Goal: Information Seeking & Learning: Learn about a topic

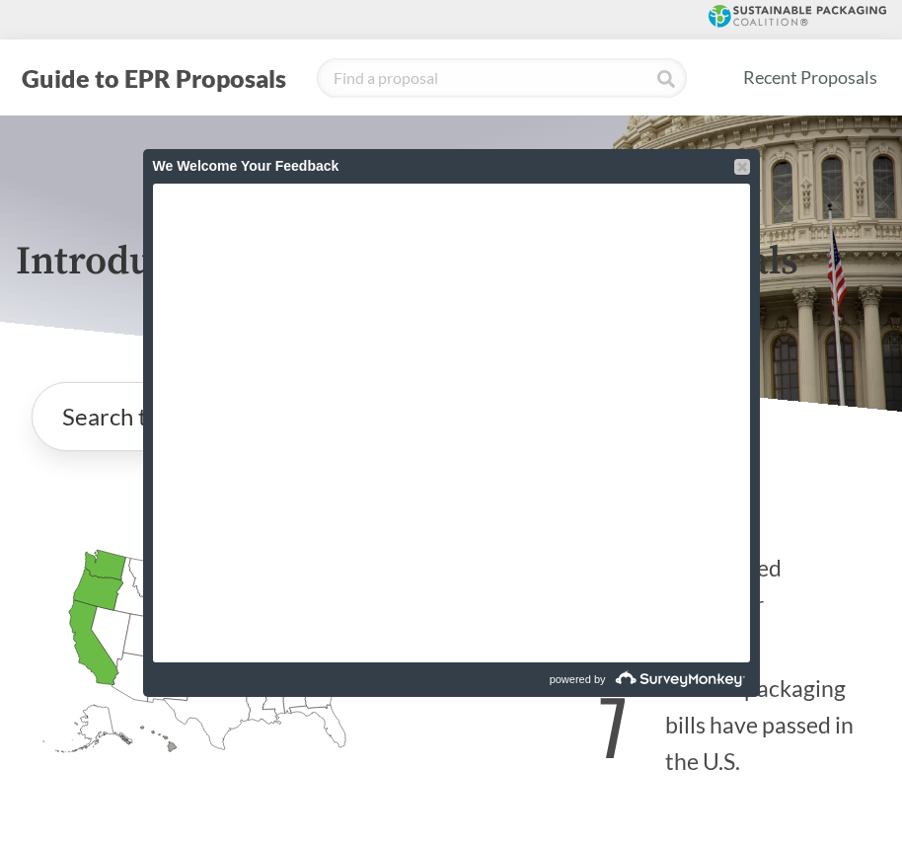
click at [740, 165] on div at bounding box center [743, 167] width 16 height 16
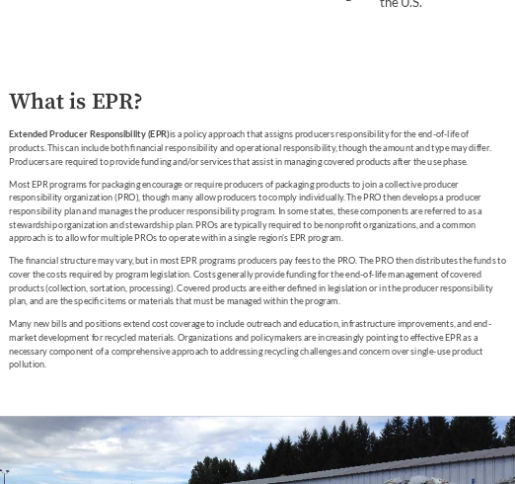
scroll to position [790, 0]
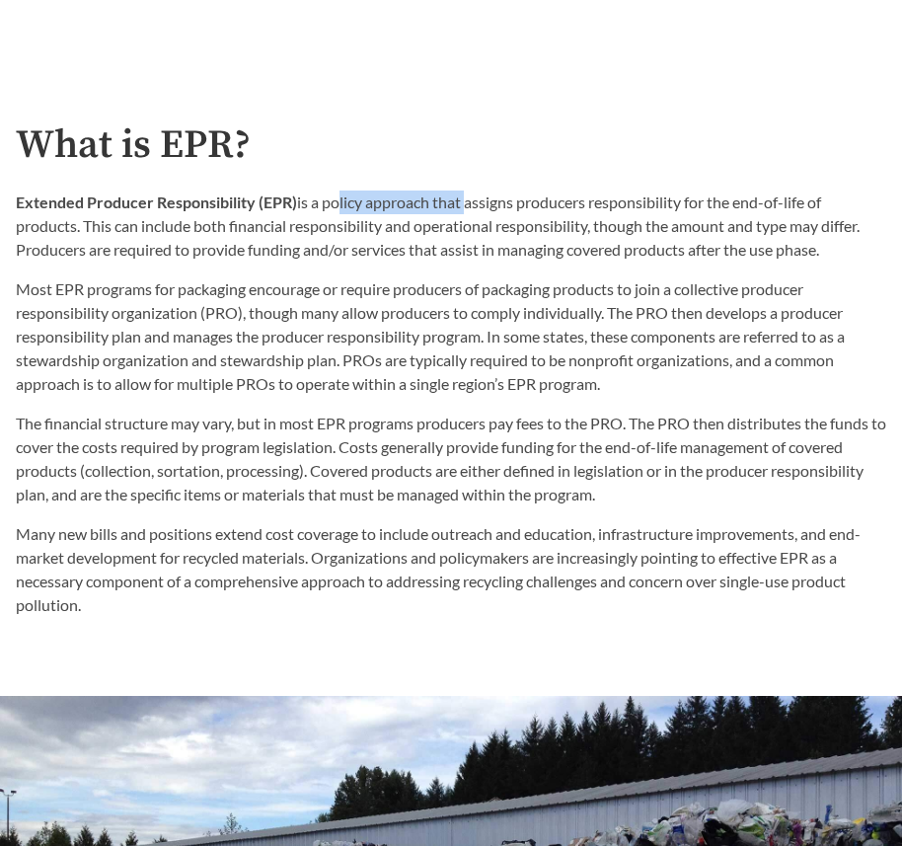
drag, startPoint x: 333, startPoint y: 198, endPoint x: 466, endPoint y: 201, distance: 133.3
click at [466, 201] on p "Extended Producer Responsibility (EPR) is a policy approach that assigns produc…" at bounding box center [451, 226] width 871 height 71
click at [273, 205] on strong "Extended Producer Responsibility (EPR)" at bounding box center [156, 202] width 281 height 19
click at [330, 205] on p "Extended Producer Responsibility (EPR) is a policy approach that assigns produc…" at bounding box center [451, 226] width 871 height 71
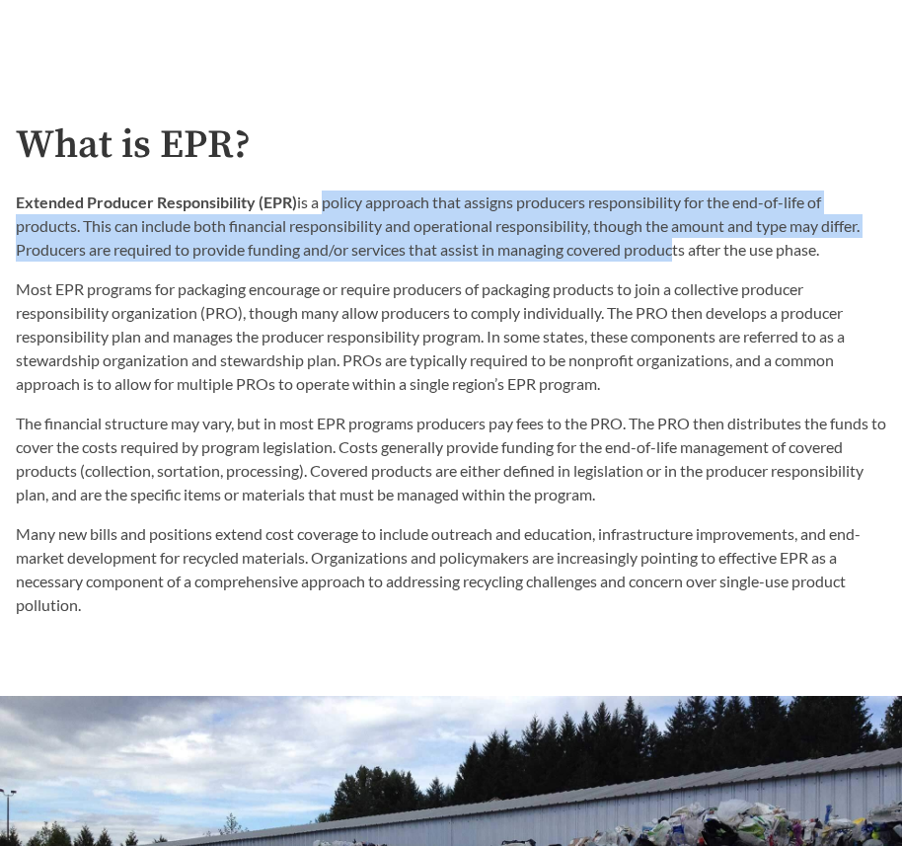
drag, startPoint x: 319, startPoint y: 203, endPoint x: 674, endPoint y: 259, distance: 359.7
click at [674, 259] on p "Extended Producer Responsibility (EPR) is a policy approach that assigns produc…" at bounding box center [451, 226] width 871 height 71
click at [666, 210] on p "Extended Producer Responsibility (EPR) is a policy approach that assigns produc…" at bounding box center [451, 226] width 871 height 71
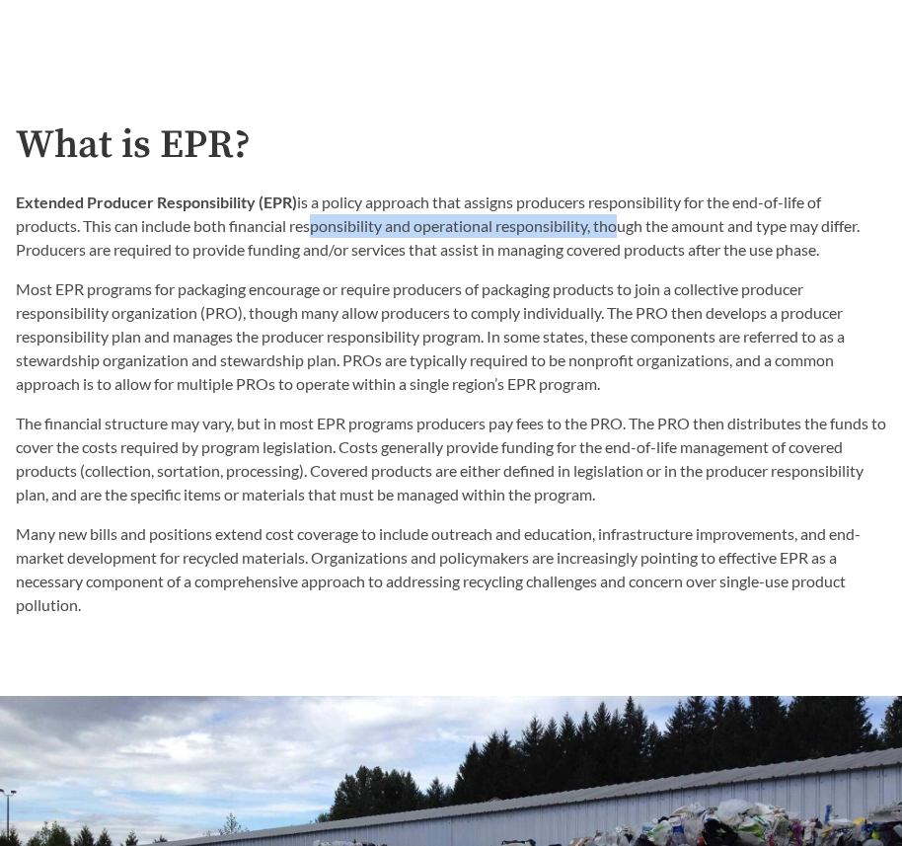
drag, startPoint x: 306, startPoint y: 219, endPoint x: 612, endPoint y: 231, distance: 306.3
click at [612, 231] on p "Extended Producer Responsibility (EPR) is a policy approach that assigns produc…" at bounding box center [451, 226] width 871 height 71
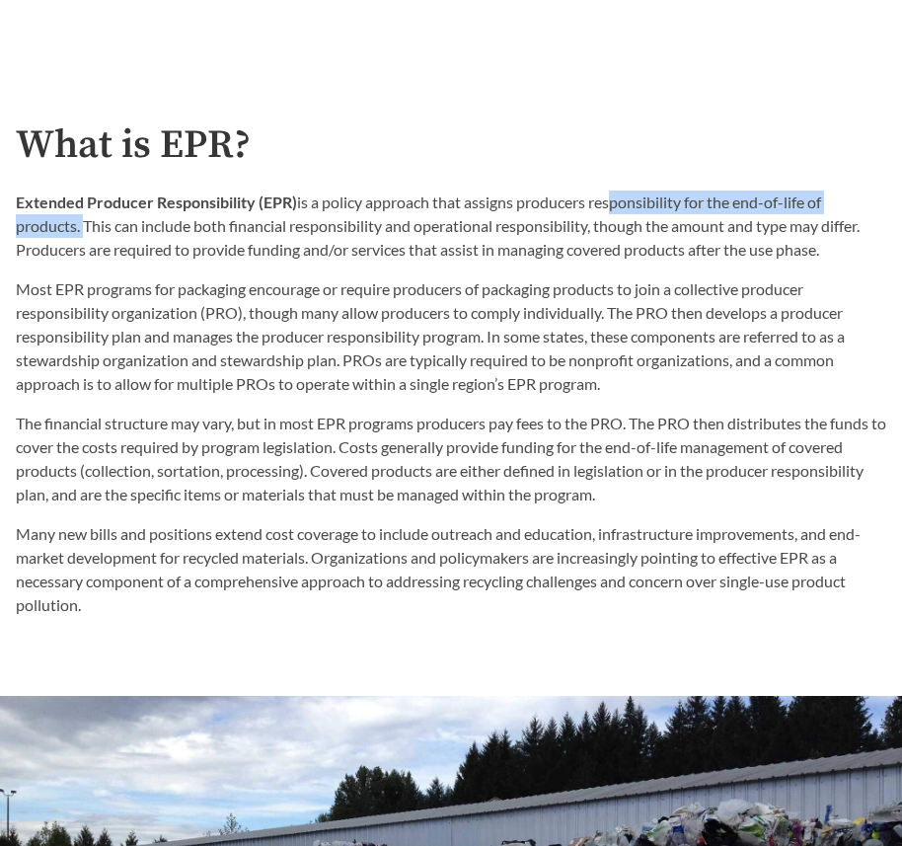
drag, startPoint x: 81, startPoint y: 231, endPoint x: 611, endPoint y: 204, distance: 530.9
click at [611, 205] on p "Extended Producer Responsibility (EPR) is a policy approach that assigns produc…" at bounding box center [451, 226] width 871 height 71
click at [566, 196] on p "Extended Producer Responsibility (EPR) is a policy approach that assigns produc…" at bounding box center [451, 226] width 871 height 71
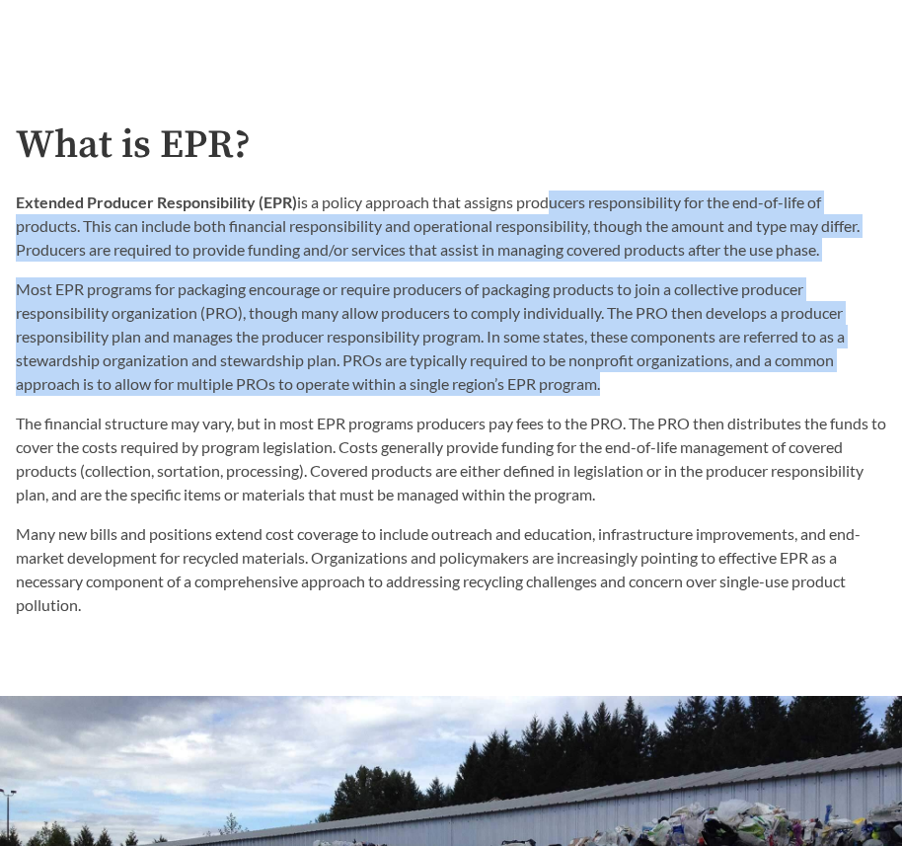
drag, startPoint x: 546, startPoint y: 200, endPoint x: 720, endPoint y: 373, distance: 245.1
click at [720, 373] on div "Extended Producer Responsibility (EPR) is a policy approach that assigns produc…" at bounding box center [451, 293] width 871 height 205
click at [666, 349] on p "Most EPR programs for packaging encourage or require producers of packaging pro…" at bounding box center [451, 336] width 871 height 118
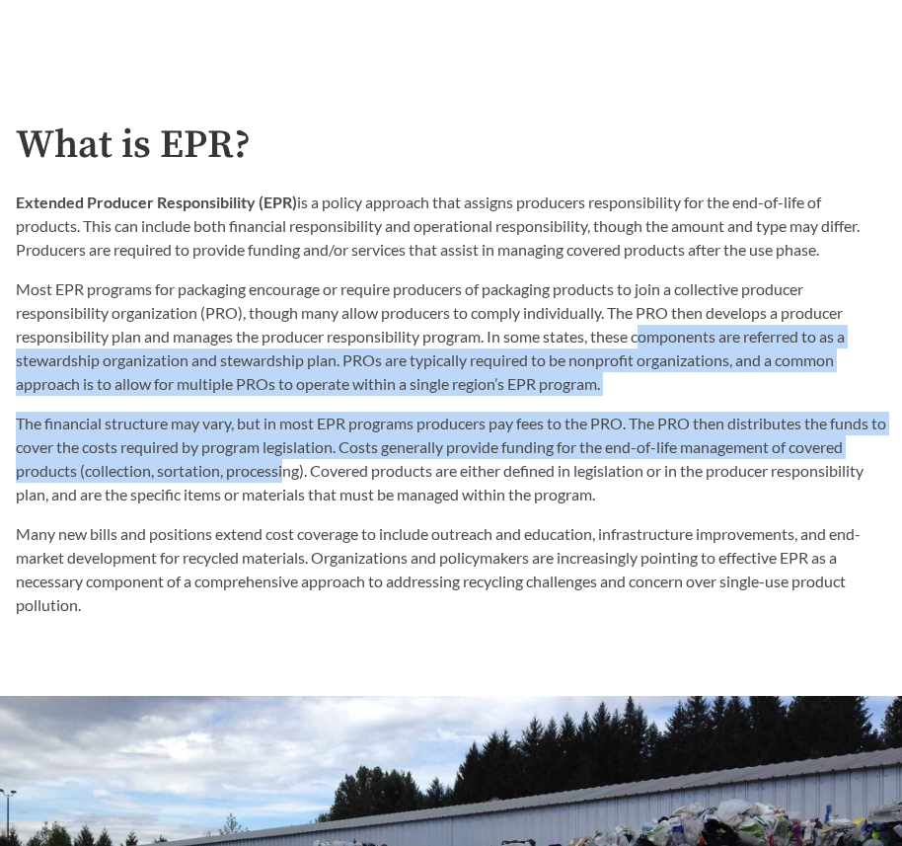
drag, startPoint x: 643, startPoint y: 334, endPoint x: 336, endPoint y: 411, distance: 316.6
click at [326, 416] on div "What is EPR? Extended Producer Responsibility (EPR) is a policy approach that a…" at bounding box center [451, 370] width 871 height 494
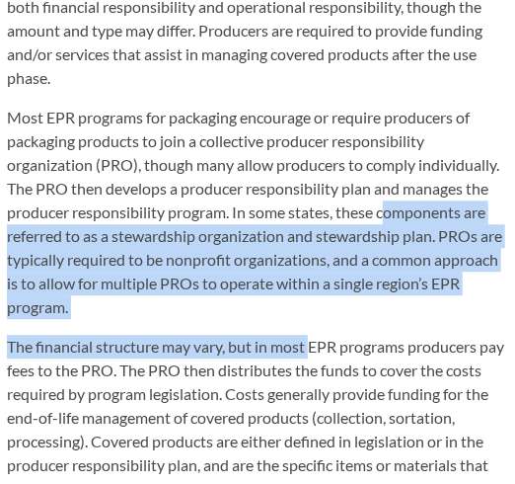
click at [261, 277] on p "Most EPR programs for packaging encourage or require producers of packaging pro…" at bounding box center [258, 212] width 502 height 213
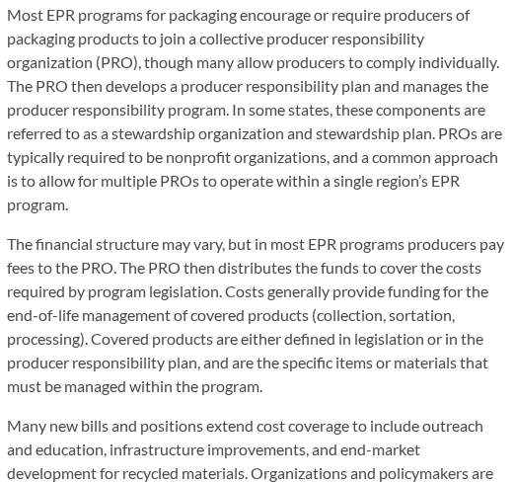
scroll to position [1297, 0]
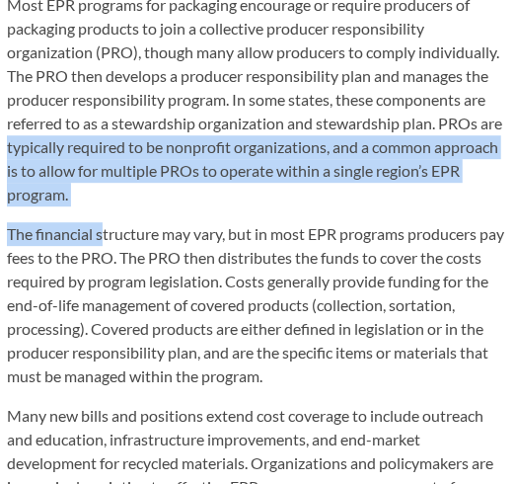
drag, startPoint x: 35, startPoint y: 138, endPoint x: 92, endPoint y: 211, distance: 92.8
click at [100, 208] on div "What is EPR? Extended Producer Responsibility (EPR) is a policy approach that a…" at bounding box center [258, 158] width 502 height 778
click at [28, 235] on p "The financial structure may vary, but in most EPR programs producers pay fees t…" at bounding box center [258, 305] width 502 height 166
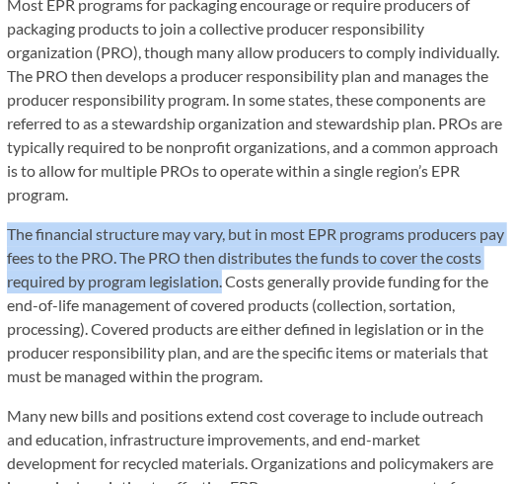
drag, startPoint x: 9, startPoint y: 232, endPoint x: 265, endPoint y: 283, distance: 260.8
click at [265, 283] on p "The financial structure may vary, but in most EPR programs producers pay fees t…" at bounding box center [258, 305] width 502 height 166
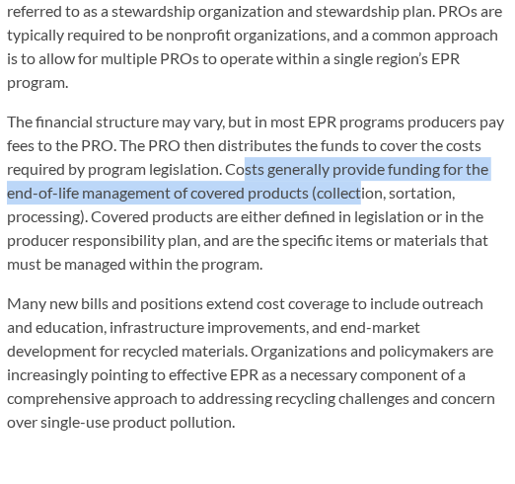
drag, startPoint x: 287, startPoint y: 178, endPoint x: 393, endPoint y: 194, distance: 106.8
click at [393, 194] on p "The financial structure may vary, but in most EPR programs producers pay fees t…" at bounding box center [258, 193] width 502 height 166
click at [384, 195] on p "The financial structure may vary, but in most EPR programs producers pay fees t…" at bounding box center [258, 193] width 502 height 166
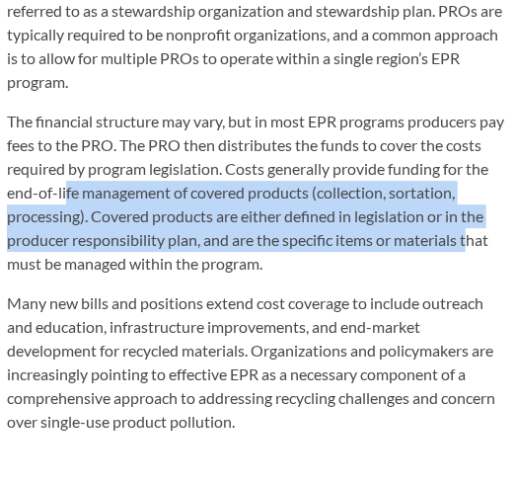
drag, startPoint x: 92, startPoint y: 193, endPoint x: 459, endPoint y: 250, distance: 371.7
click at [476, 247] on p "The financial structure may vary, but in most EPR programs producers pay fees t…" at bounding box center [258, 193] width 502 height 166
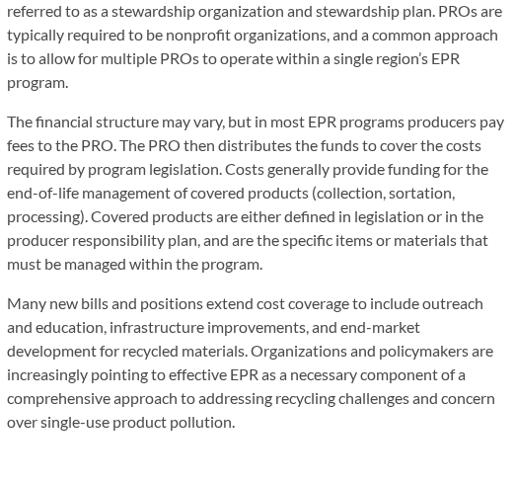
click at [379, 267] on p "The financial structure may vary, but in most EPR programs producers pay fees t…" at bounding box center [258, 193] width 502 height 166
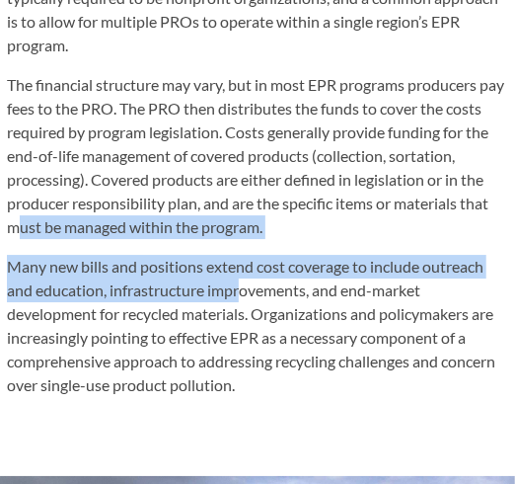
scroll to position [1466, 0]
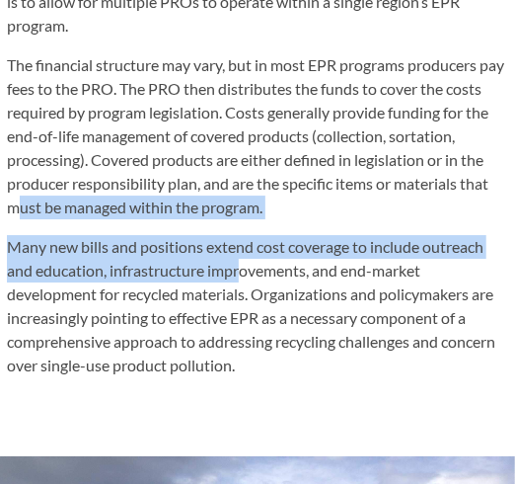
drag, startPoint x: 14, startPoint y: 259, endPoint x: 244, endPoint y: 271, distance: 230.4
click at [244, 271] on div "The financial structure may vary, but in most EPR programs producers pay fees t…" at bounding box center [258, 215] width 502 height 324
click at [53, 220] on div "The financial structure may vary, but in most EPR programs producers pay fees t…" at bounding box center [258, 215] width 502 height 324
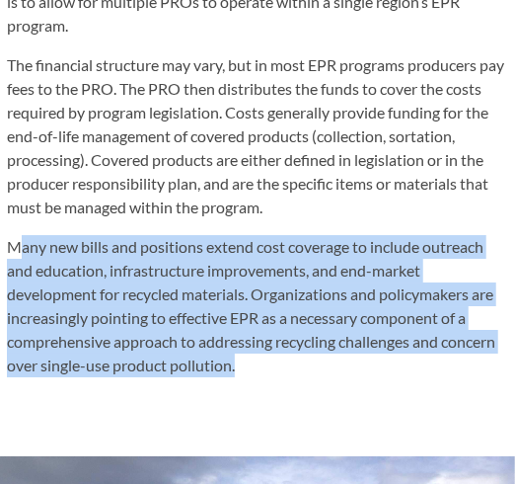
drag, startPoint x: 19, startPoint y: 255, endPoint x: 337, endPoint y: 369, distance: 337.9
click at [337, 369] on p "Many new bills and positions extend cost coverage to include outreach and educa…" at bounding box center [258, 306] width 502 height 142
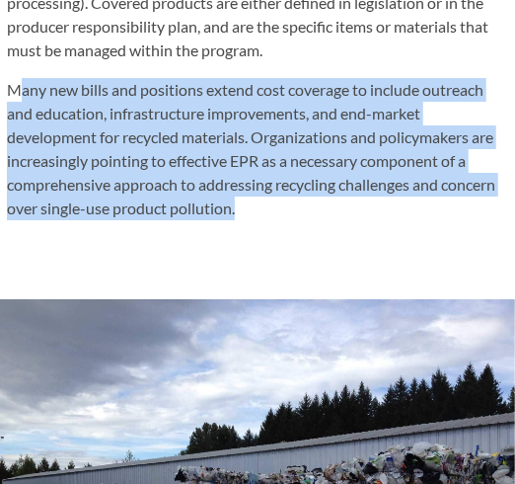
scroll to position [1636, 0]
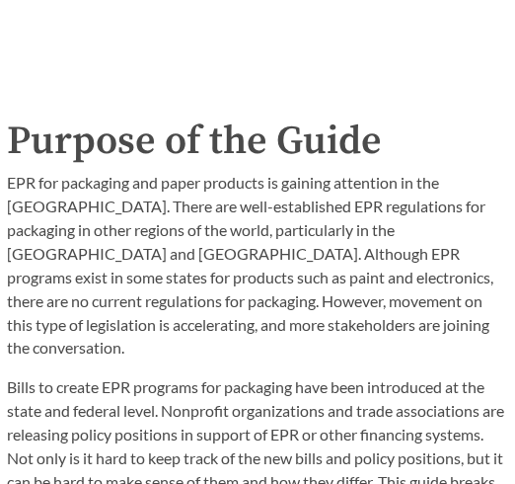
scroll to position [2370, 0]
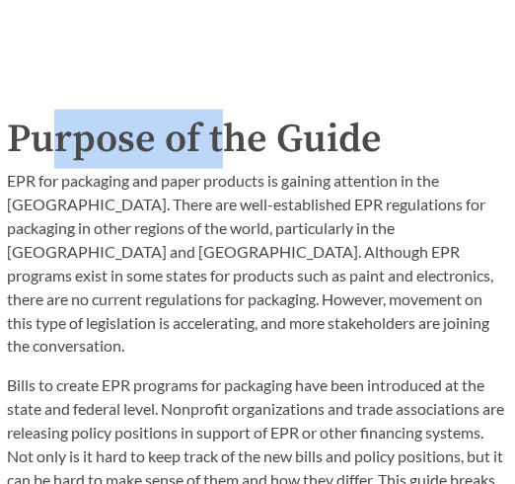
drag, startPoint x: 57, startPoint y: 158, endPoint x: 146, endPoint y: 188, distance: 93.7
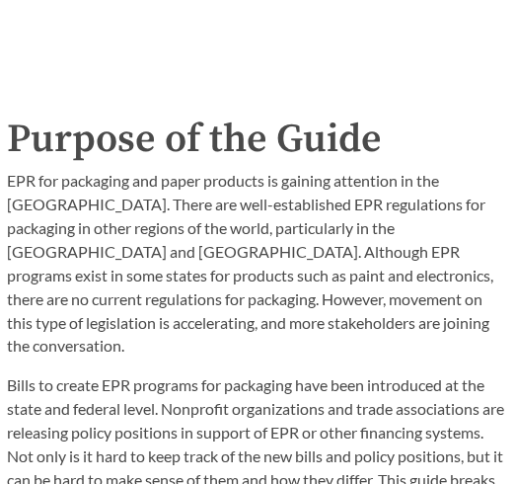
click at [5, 225] on div "EPR for packaging and paper products is gaining attention in the [GEOGRAPHIC_DA…" at bounding box center [257, 445] width 525 height 577
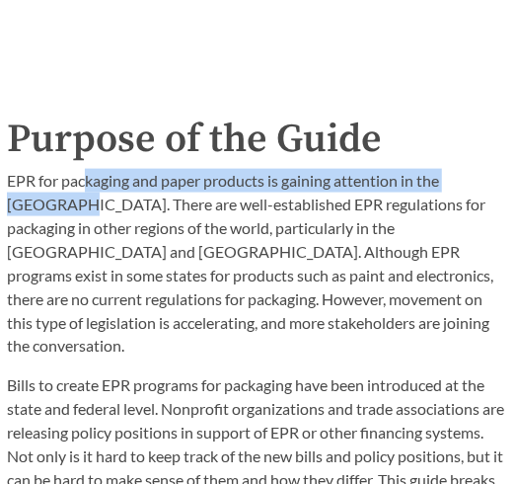
drag, startPoint x: 25, startPoint y: 194, endPoint x: 151, endPoint y: 186, distance: 126.6
click at [96, 183] on p "EPR for packaging and paper products is gaining attention in the [GEOGRAPHIC_DA…" at bounding box center [258, 264] width 502 height 190
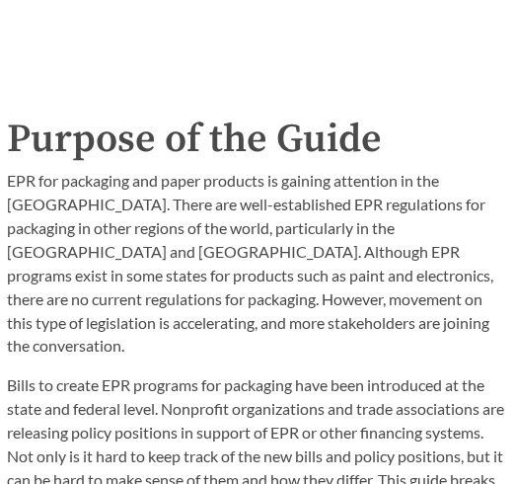
click at [206, 194] on p "EPR for packaging and paper products is gaining attention in the [GEOGRAPHIC_DA…" at bounding box center [258, 264] width 502 height 190
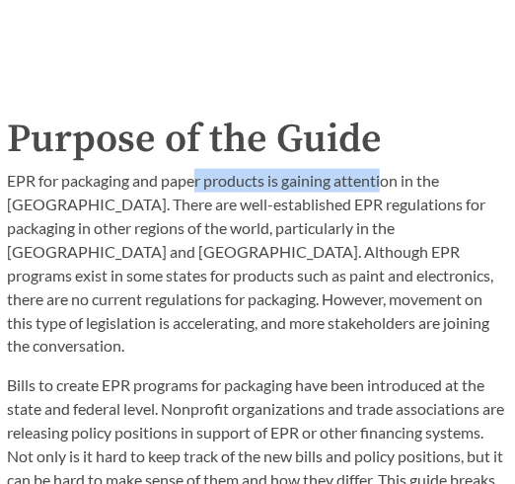
drag, startPoint x: 196, startPoint y: 178, endPoint x: 390, endPoint y: 177, distance: 194.5
click at [389, 177] on p "EPR for packaging and paper products is gaining attention in the [GEOGRAPHIC_DA…" at bounding box center [258, 264] width 502 height 190
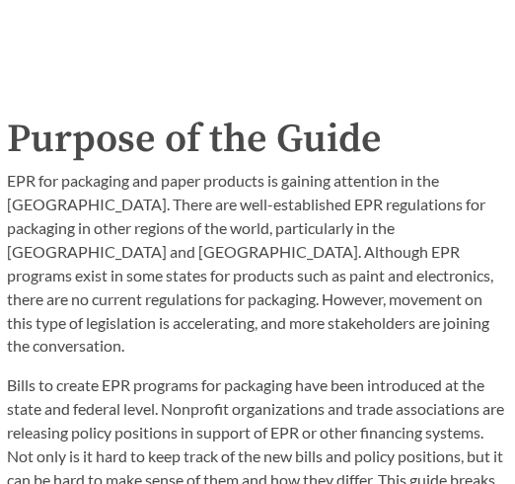
click at [425, 184] on p "EPR for packaging and paper products is gaining attention in the [GEOGRAPHIC_DA…" at bounding box center [258, 264] width 502 height 190
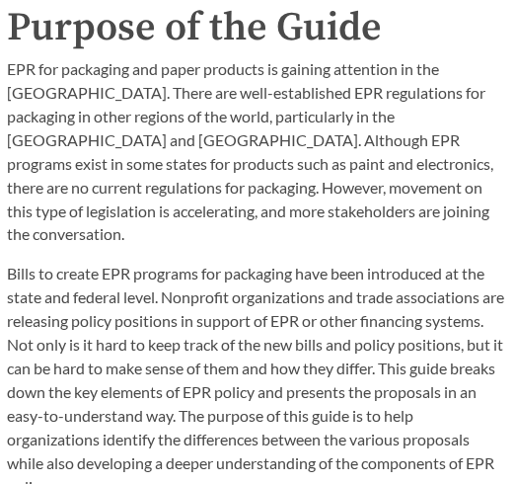
scroll to position [2482, 0]
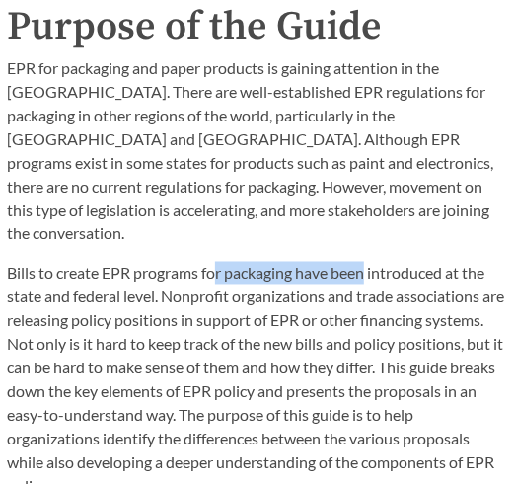
drag, startPoint x: 217, startPoint y: 250, endPoint x: 355, endPoint y: 254, distance: 138.3
click at [363, 262] on p "Bills to create EPR programs for packaging have been introduced at the state an…" at bounding box center [258, 380] width 502 height 237
click at [245, 262] on p "Bills to create EPR programs for packaging have been introduced at the state an…" at bounding box center [258, 380] width 502 height 237
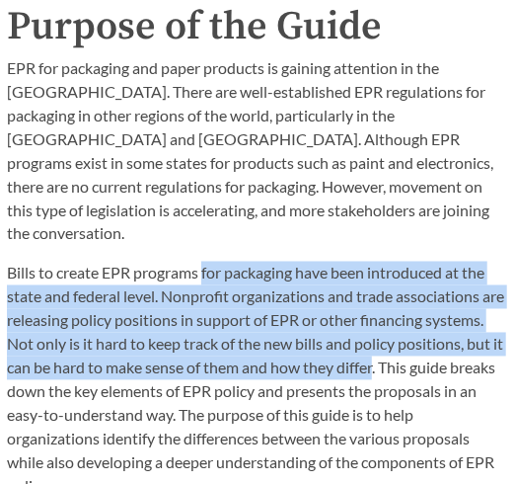
drag, startPoint x: 205, startPoint y: 245, endPoint x: 486, endPoint y: 353, distance: 300.7
click at [486, 353] on p "Bills to create EPR programs for packaging have been introduced at the state an…" at bounding box center [258, 380] width 502 height 237
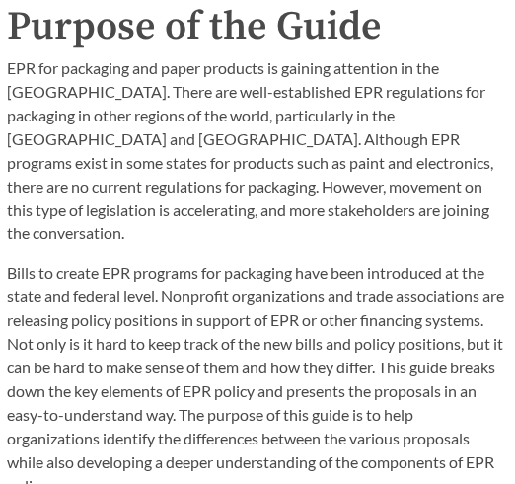
click at [473, 371] on p "Bills to create EPR programs for packaging have been introduced at the state an…" at bounding box center [258, 380] width 502 height 237
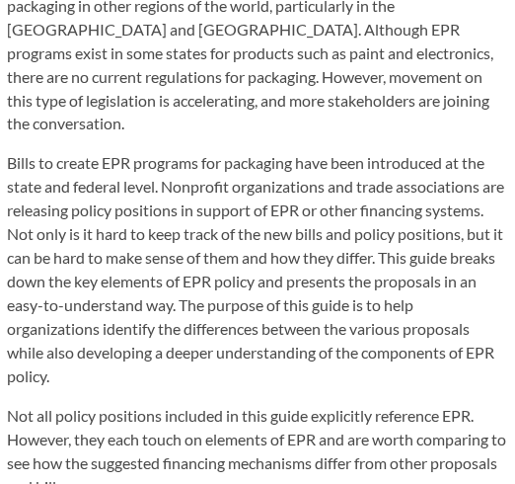
scroll to position [2595, 0]
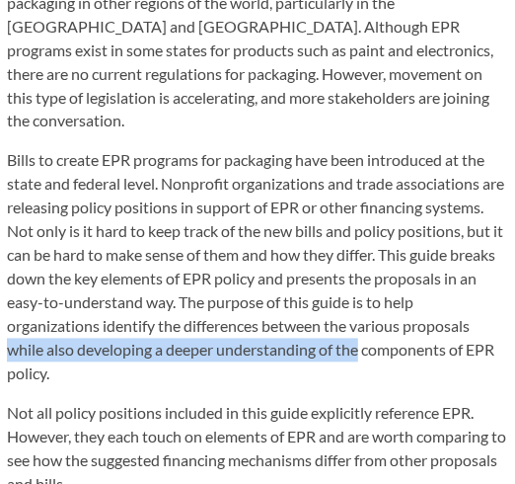
drag, startPoint x: 72, startPoint y: 329, endPoint x: 446, endPoint y: 321, distance: 374.3
click at [446, 321] on p "Bills to create EPR programs for packaging have been introduced at the state an…" at bounding box center [258, 267] width 502 height 237
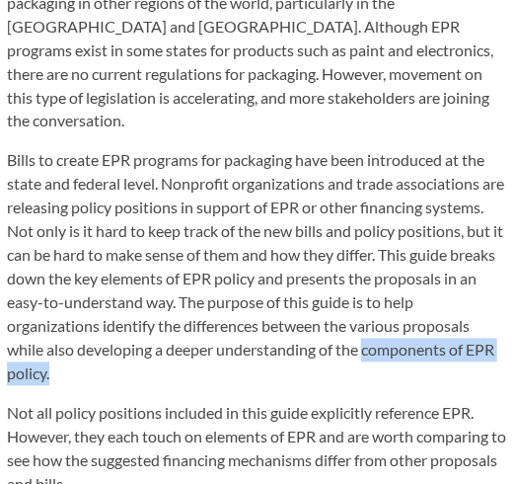
drag, startPoint x: 4, startPoint y: 353, endPoint x: 190, endPoint y: 353, distance: 185.6
click at [190, 353] on div "EPR for packaging and paper products is gaining attention in the [GEOGRAPHIC_DA…" at bounding box center [257, 220] width 525 height 577
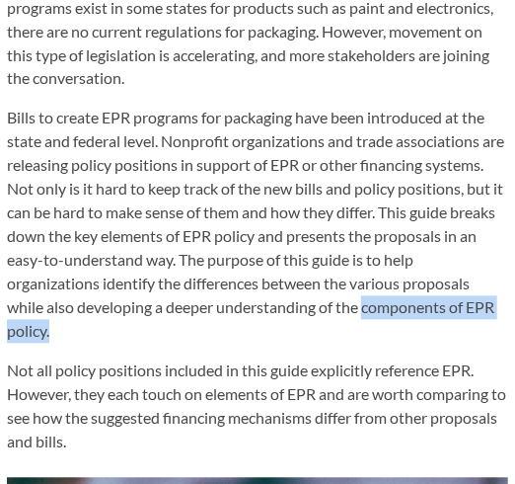
scroll to position [2765, 0]
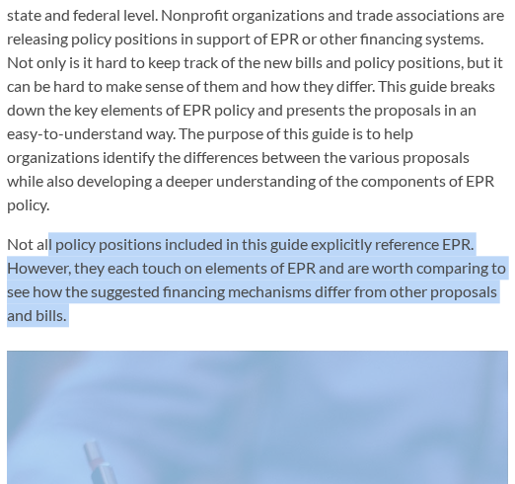
drag, startPoint x: 46, startPoint y: 209, endPoint x: 389, endPoint y: 315, distance: 358.5
click at [393, 316] on div "EPR for packaging and paper products is gaining attention in the [GEOGRAPHIC_DA…" at bounding box center [257, 388] width 525 height 1252
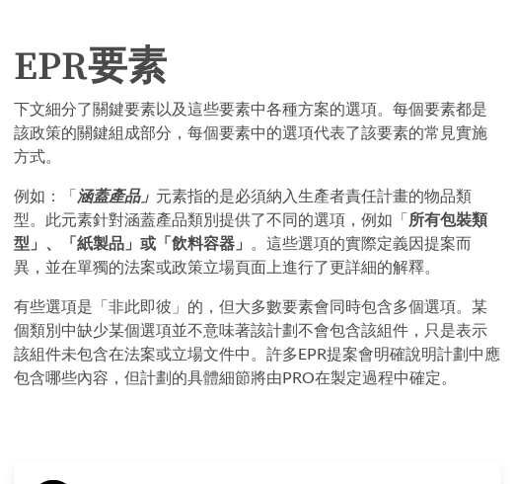
scroll to position [3786, 0]
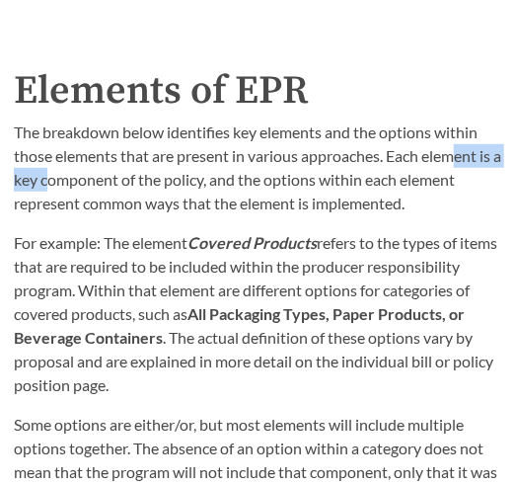
drag, startPoint x: 57, startPoint y: 147, endPoint x: 464, endPoint y: 140, distance: 406.9
click at [464, 140] on p "The breakdown below identifies key elements and the options within those elemen…" at bounding box center [258, 167] width 488 height 95
click at [270, 120] on p "The breakdown below identifies key elements and the options within those elemen…" at bounding box center [258, 167] width 488 height 95
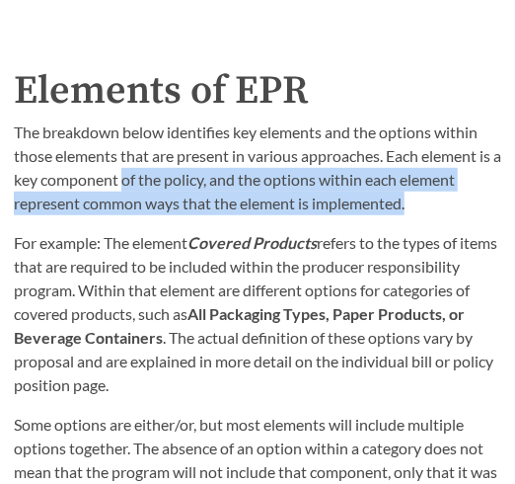
drag, startPoint x: 137, startPoint y: 146, endPoint x: 425, endPoint y: 175, distance: 288.8
click at [425, 175] on p "The breakdown below identifies key elements and the options within those elemen…" at bounding box center [258, 167] width 488 height 95
click at [84, 184] on p "The breakdown below identifies key elements and the options within those elemen…" at bounding box center [258, 167] width 488 height 95
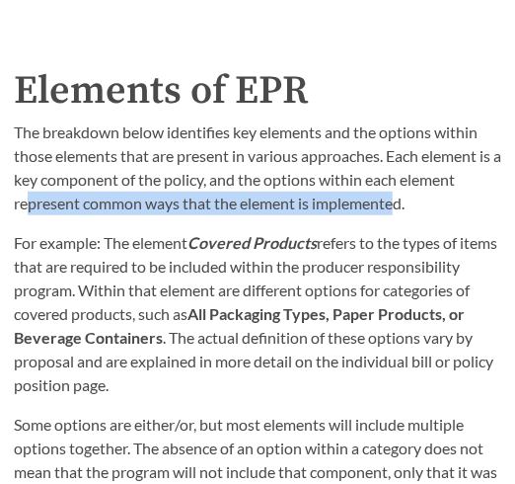
drag, startPoint x: 27, startPoint y: 180, endPoint x: 402, endPoint y: 173, distance: 375.3
click at [402, 173] on p "The breakdown below identifies key elements and the options within those elemen…" at bounding box center [258, 167] width 488 height 95
click at [352, 175] on p "The breakdown below identifies key elements and the options within those elemen…" at bounding box center [258, 167] width 488 height 95
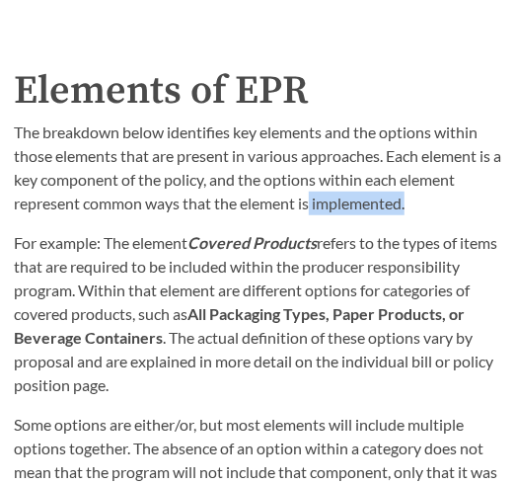
drag, startPoint x: 313, startPoint y: 180, endPoint x: 415, endPoint y: 178, distance: 101.7
click at [415, 178] on p "The breakdown below identifies key elements and the options within those elemen…" at bounding box center [258, 167] width 488 height 95
click at [96, 231] on p "For example: The element Covered Products refers to the types of items that are…" at bounding box center [258, 314] width 488 height 166
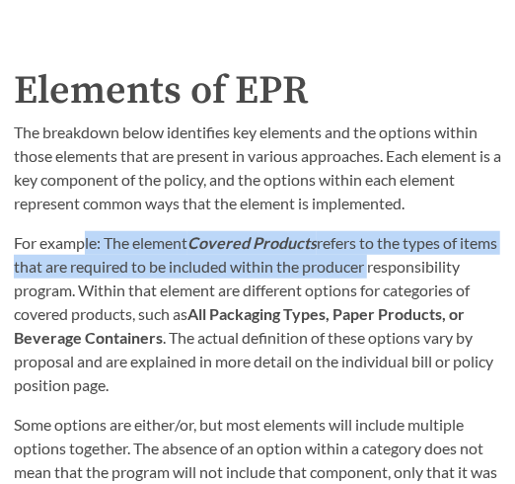
drag, startPoint x: 81, startPoint y: 214, endPoint x: 419, endPoint y: 238, distance: 338.5
click at [434, 234] on p "For example: The element Covered Products refers to the types of items that are…" at bounding box center [258, 314] width 488 height 166
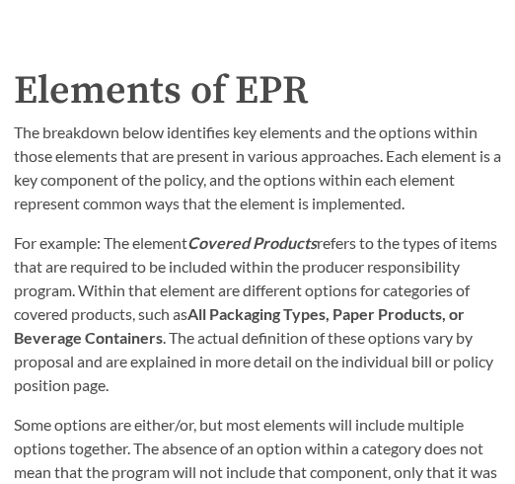
click at [10, 274] on div "Elements of EPR The breakdown below identifies key elements and the options wit…" at bounding box center [258, 308] width 502 height 494
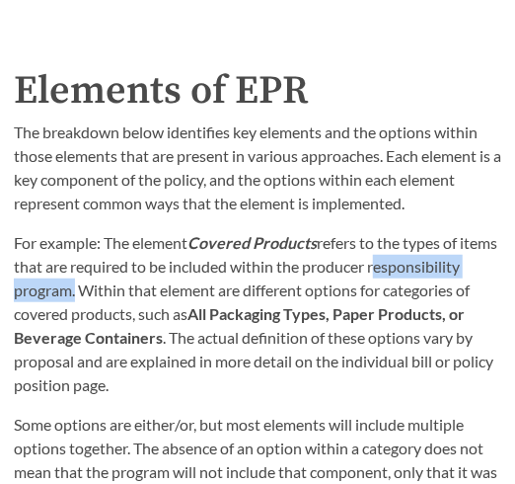
drag, startPoint x: 13, startPoint y: 270, endPoint x: 168, endPoint y: 265, distance: 155.1
click at [168, 265] on p "For example: The element Covered Products refers to the types of items that are…" at bounding box center [258, 314] width 488 height 166
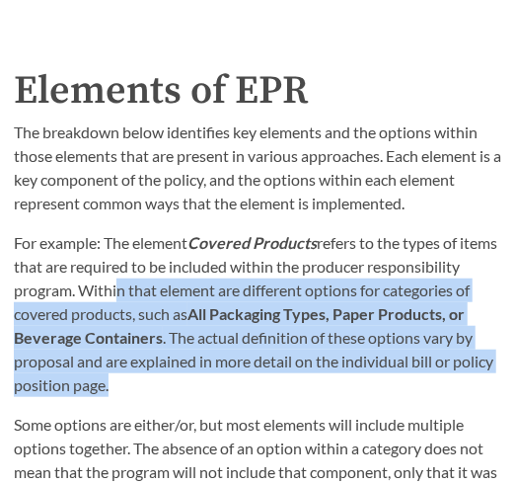
drag, startPoint x: 207, startPoint y: 265, endPoint x: 436, endPoint y: 358, distance: 247.5
click at [463, 361] on p "For example: The element Covered Products refers to the types of items that are…" at bounding box center [258, 314] width 488 height 166
click at [210, 341] on p "For example: The element Covered Products refers to the types of items that are…" at bounding box center [258, 314] width 488 height 166
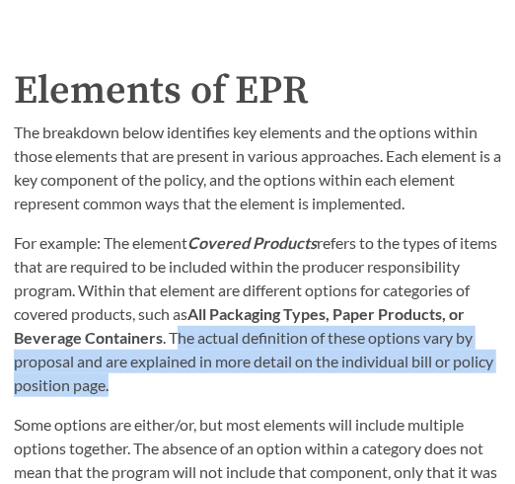
drag, startPoint x: 263, startPoint y: 302, endPoint x: 298, endPoint y: 365, distance: 72.5
click at [298, 365] on p "For example: The element Covered Products refers to the types of items that are…" at bounding box center [258, 314] width 488 height 166
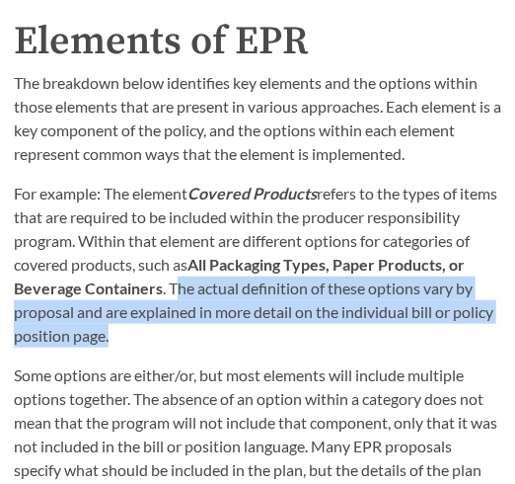
scroll to position [3898, 0]
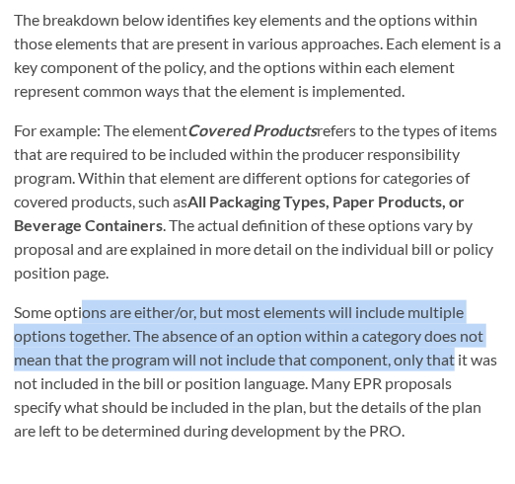
drag, startPoint x: 85, startPoint y: 294, endPoint x: 466, endPoint y: 322, distance: 382.1
click at [463, 321] on p "Some options are either/or, but most elements will include multiple options tog…" at bounding box center [258, 371] width 488 height 142
click at [459, 328] on p "Some options are either/or, but most elements will include multiple options tog…" at bounding box center [258, 371] width 488 height 142
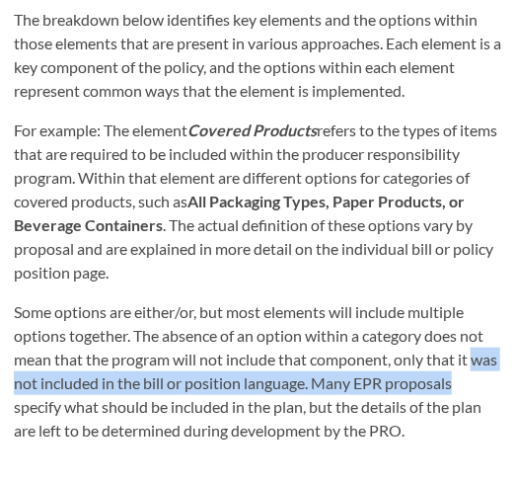
drag, startPoint x: 19, startPoint y: 352, endPoint x: 518, endPoint y: 352, distance: 499.6
click at [515, 352] on html "Guide to EPR Proposals Introduction to the EPR Guide See all proposals Recent P…" at bounding box center [257, 114] width 515 height 8025
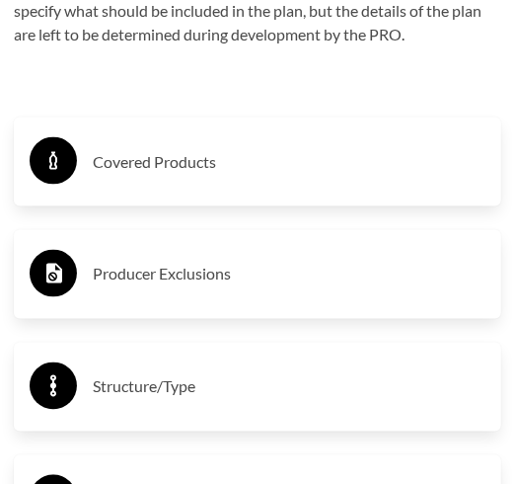
scroll to position [4293, 0]
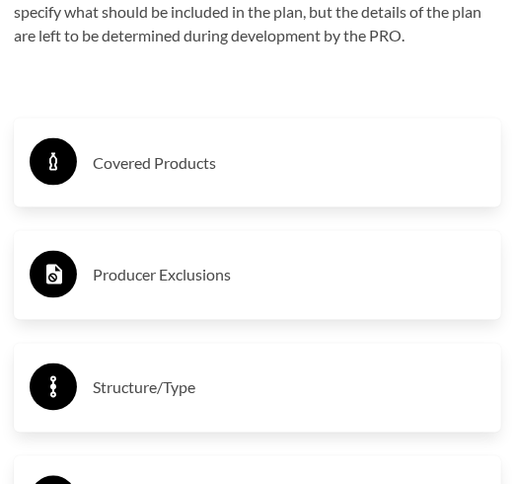
click at [168, 147] on h3 "Covered Products" at bounding box center [289, 163] width 393 height 32
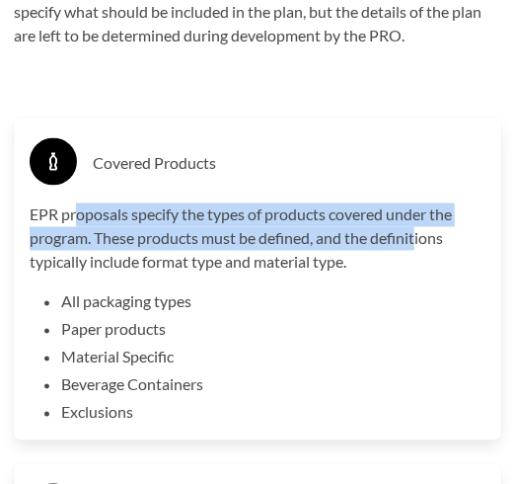
drag, startPoint x: 88, startPoint y: 190, endPoint x: 419, endPoint y: 218, distance: 332.0
click at [419, 218] on p "EPR proposals specify the types of products covered under the program. These pr…" at bounding box center [258, 238] width 456 height 71
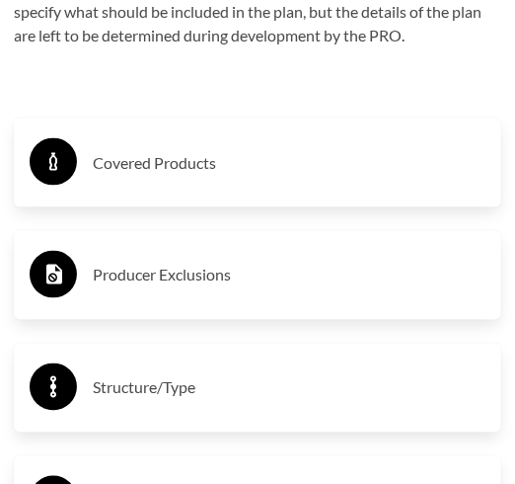
click at [249, 150] on h3 "Covered Products" at bounding box center [289, 163] width 393 height 32
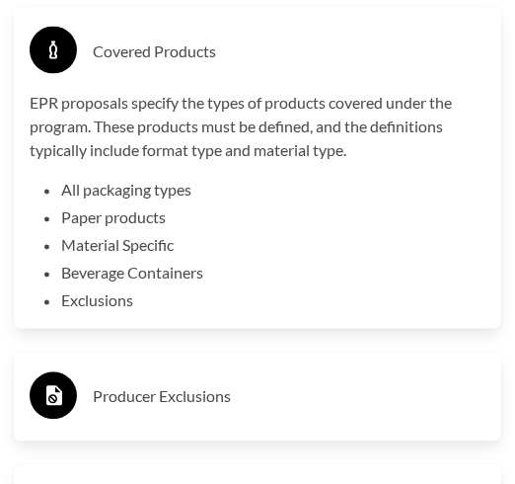
scroll to position [4406, 0]
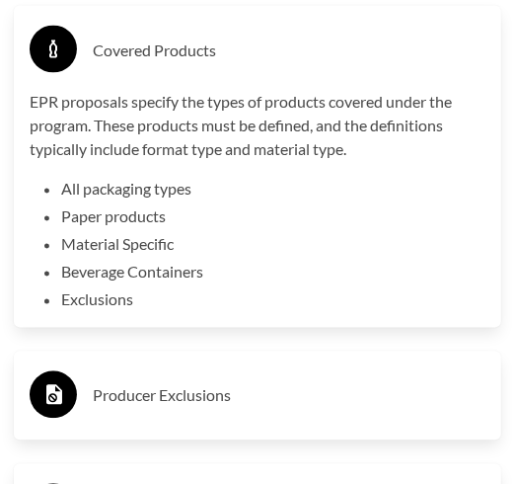
click at [193, 380] on h3 "Producer Exclusions" at bounding box center [289, 396] width 393 height 32
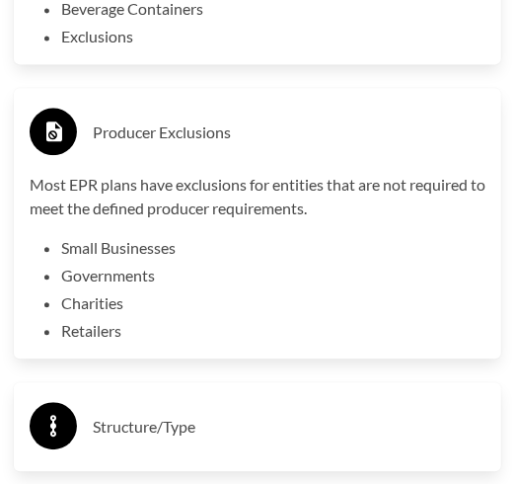
scroll to position [4688, 0]
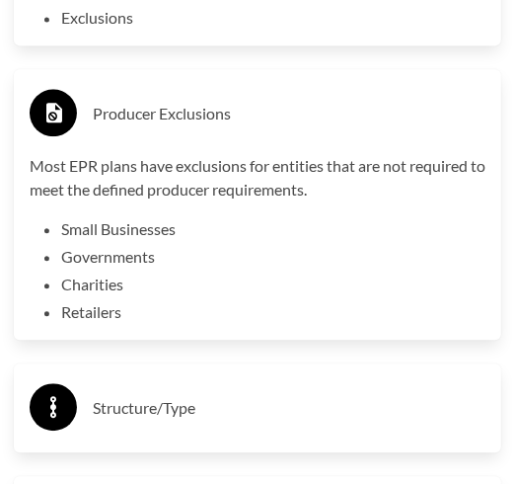
click at [193, 392] on h3 "Structure/Type" at bounding box center [289, 408] width 393 height 32
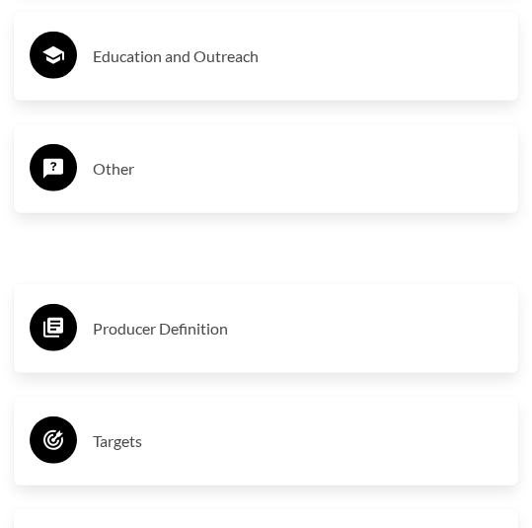
scroll to position [6494, 0]
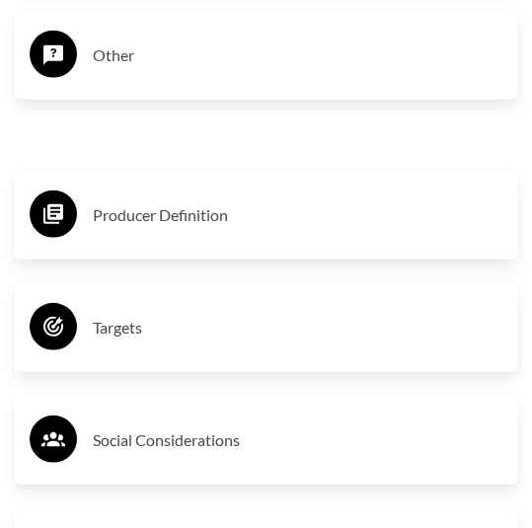
click at [131, 312] on h3 "Targets" at bounding box center [298, 328] width 410 height 32
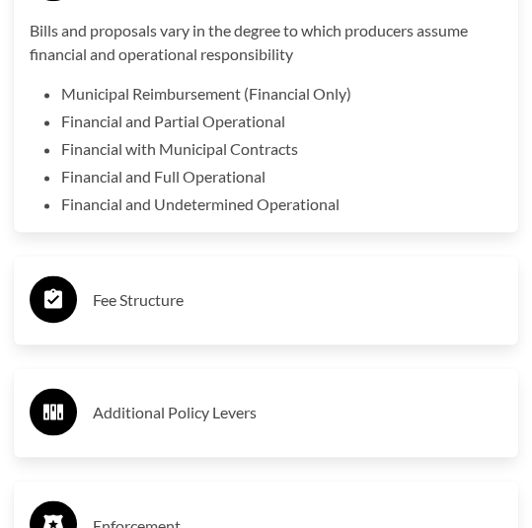
scroll to position [5083, 0]
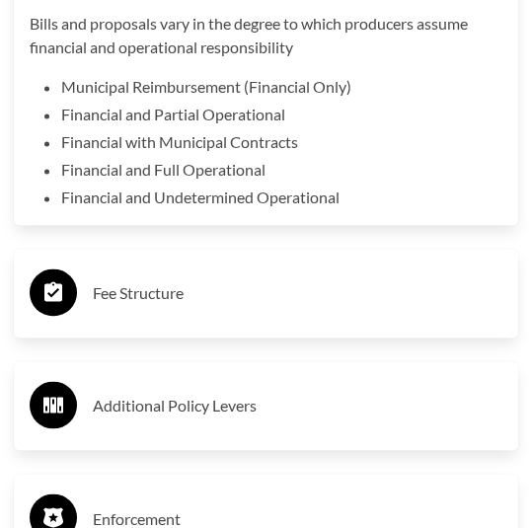
click at [188, 286] on h3 "Fee Structure" at bounding box center [298, 293] width 410 height 32
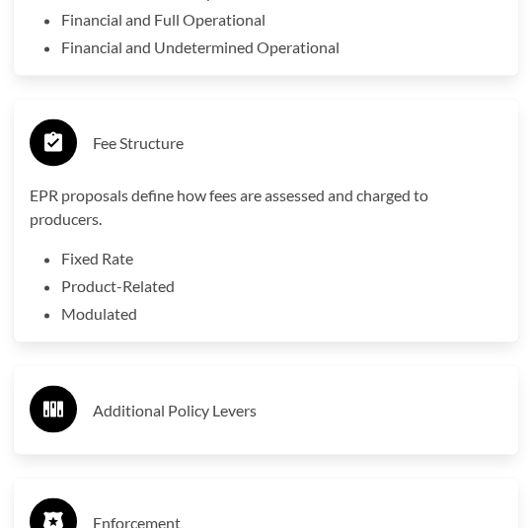
scroll to position [5253, 0]
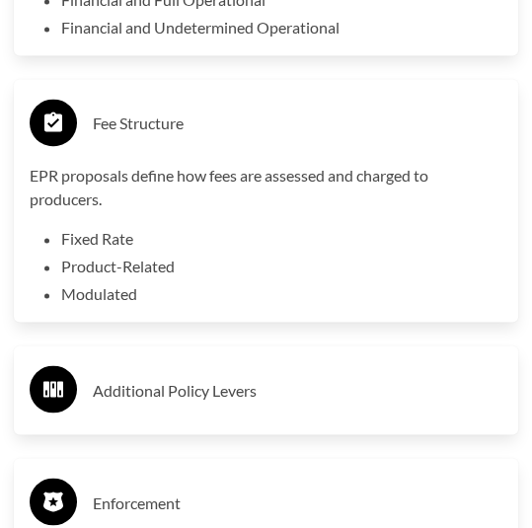
click at [166, 387] on h3 "Additional Policy Levers" at bounding box center [298, 390] width 410 height 32
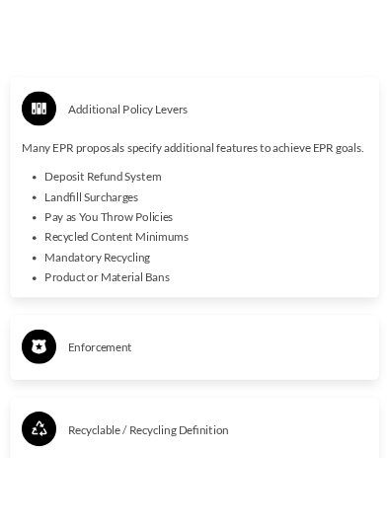
scroll to position [6068, 0]
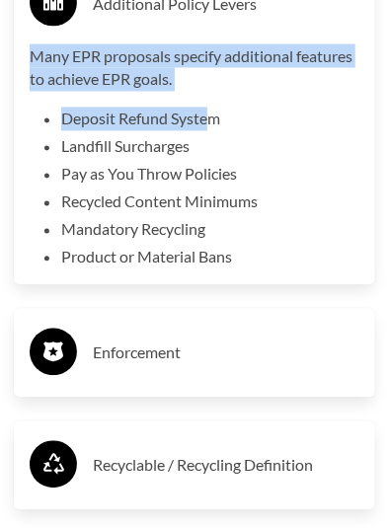
drag, startPoint x: 16, startPoint y: 97, endPoint x: 205, endPoint y: 135, distance: 193.5
click at [205, 135] on div "Additional Policy Levers Many EPR proposals specify additional features to achi…" at bounding box center [194, 123] width 361 height 326
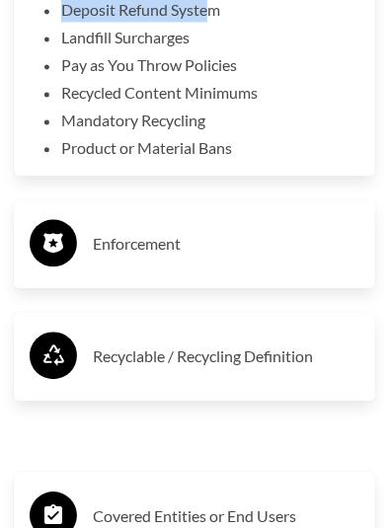
scroll to position [6181, 0]
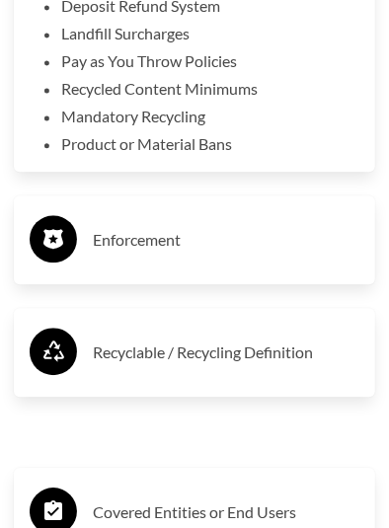
click at [184, 256] on h3 "Enforcement" at bounding box center [226, 240] width 267 height 32
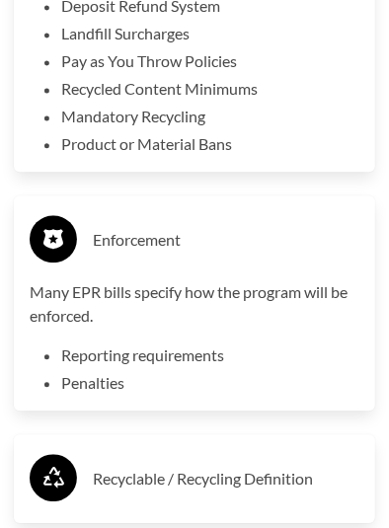
scroll to position [6237, 0]
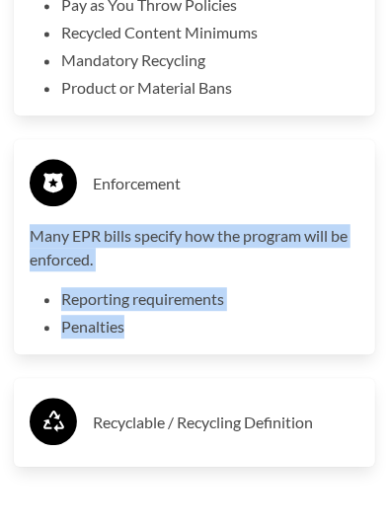
drag, startPoint x: 138, startPoint y: 373, endPoint x: 17, endPoint y: 278, distance: 154.1
click at [17, 278] on div "Enforcement Many EPR bills specify how the program will be enforced. Reporting …" at bounding box center [194, 246] width 361 height 215
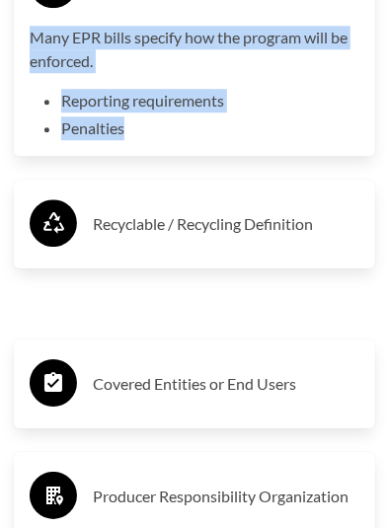
scroll to position [6463, 0]
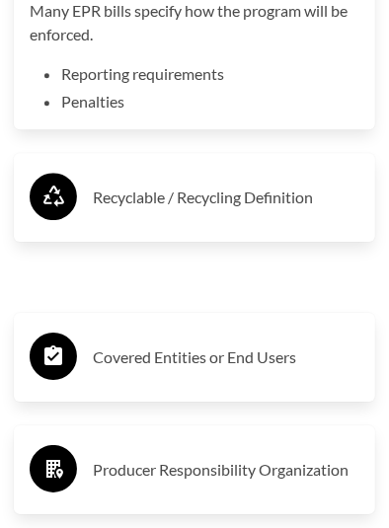
click at [183, 213] on h3 "Recyclable / Recycling Definition" at bounding box center [226, 198] width 267 height 32
